Goal: Find contact information: Obtain details needed to contact an individual or organization

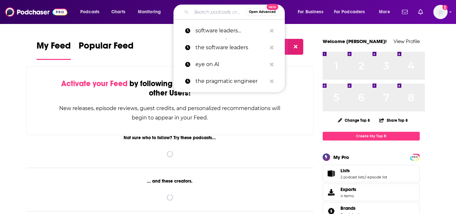
click at [232, 16] on input "Search podcasts, credits, & more..." at bounding box center [218, 12] width 55 height 10
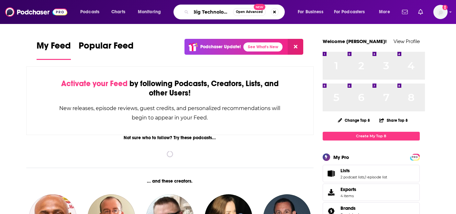
scroll to position [0, 29]
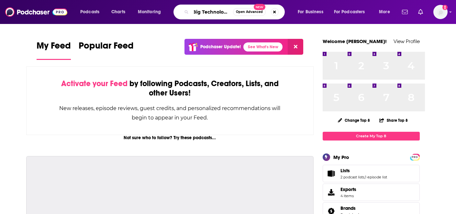
type input "Big Technology"
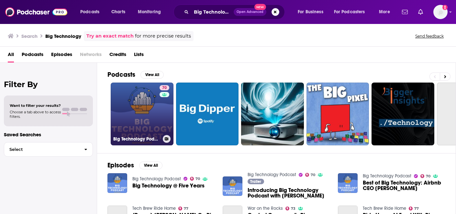
click at [173, 127] on link "70 Big Technology Podcast" at bounding box center [142, 113] width 63 height 63
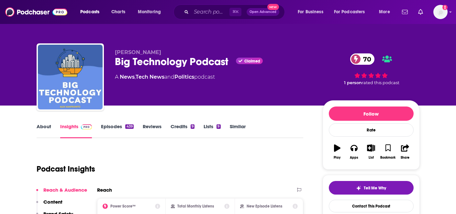
click at [108, 138] on link "Episodes 439" at bounding box center [117, 130] width 32 height 15
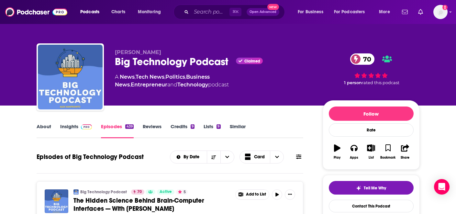
click at [37, 138] on link "About" at bounding box center [44, 130] width 15 height 15
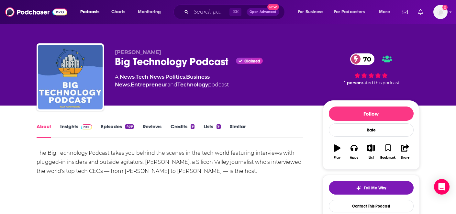
click at [64, 138] on link "Insights" at bounding box center [76, 130] width 32 height 15
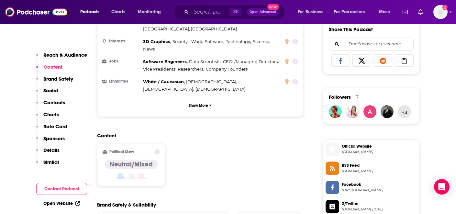
scroll to position [412, 0]
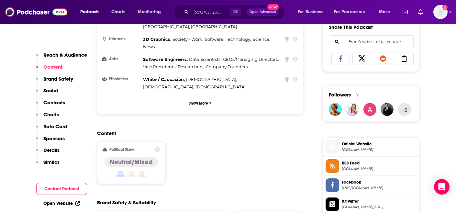
click at [57, 124] on div "Reach & Audience Content Brand Safety Social Contacts Charts Rate Card Sponsors…" at bounding box center [61, 111] width 51 height 119
click at [52, 105] on p "Contacts" at bounding box center [54, 102] width 22 height 6
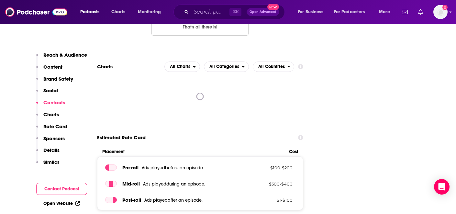
scroll to position [902, 0]
